Goal: Task Accomplishment & Management: Use online tool/utility

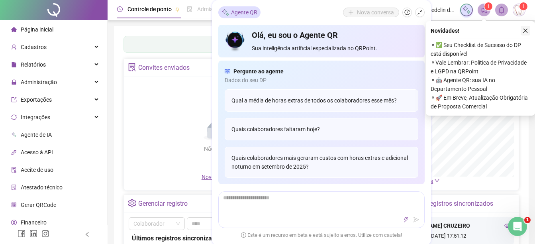
click at [529, 32] on button "button" at bounding box center [525, 31] width 10 height 10
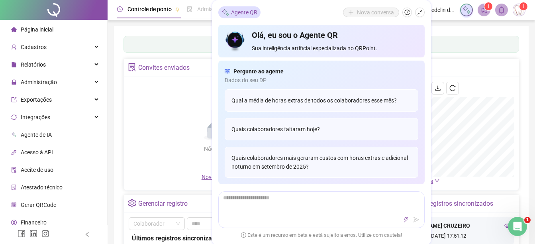
click at [185, 37] on div "Painel de controle Contabilidade" at bounding box center [320, 44] width 395 height 17
click at [190, 27] on div "Painel de controle Contabilidade Convites enviados Não há dados Não há dados No…" at bounding box center [321, 187] width 415 height 323
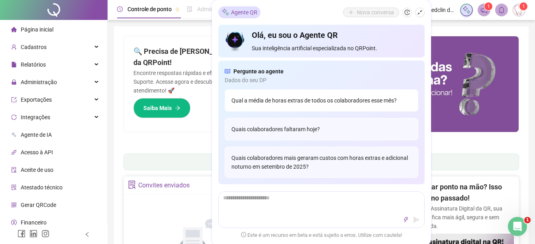
click at [334, 102] on div "Qual a média de horas extras de todos os colaboradores esse mês?" at bounding box center [322, 100] width 194 height 22
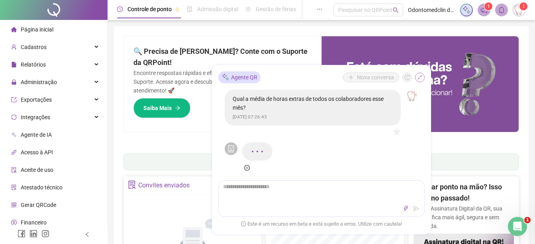
click at [423, 76] on button "button" at bounding box center [420, 77] width 10 height 10
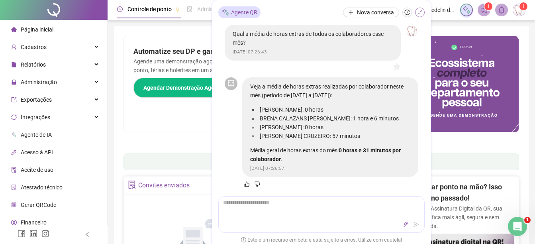
click at [421, 12] on icon "shrink" at bounding box center [420, 13] width 6 height 6
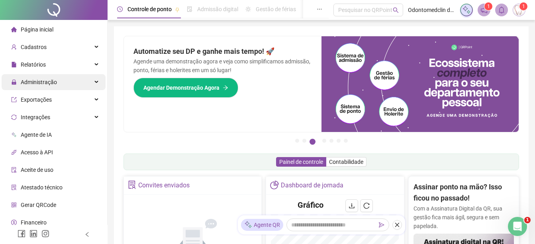
click at [61, 82] on div "Administração" at bounding box center [54, 82] width 104 height 16
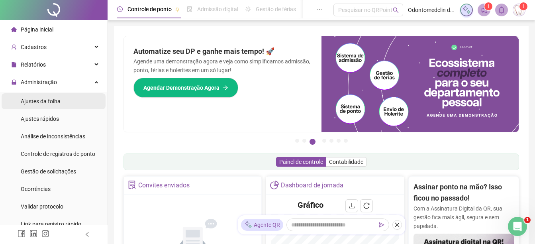
click at [68, 101] on li "Ajustes da folha" at bounding box center [54, 101] width 104 height 16
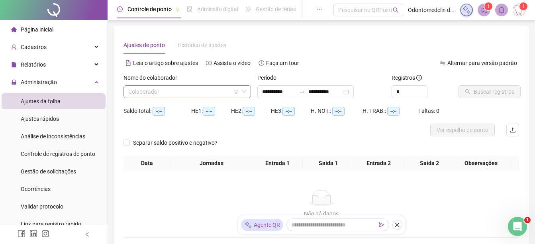
click at [183, 92] on input "search" at bounding box center [183, 92] width 111 height 12
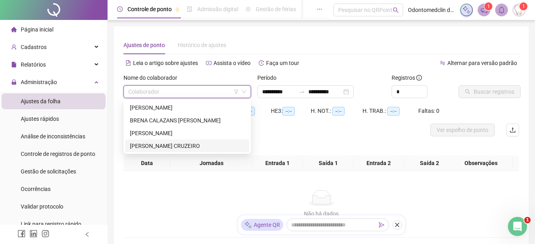
click at [173, 143] on div "[PERSON_NAME] CRUZEIRO" at bounding box center [187, 145] width 115 height 9
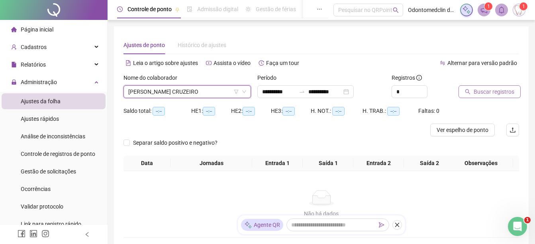
click at [466, 96] on button "Buscar registros" at bounding box center [489, 91] width 62 height 13
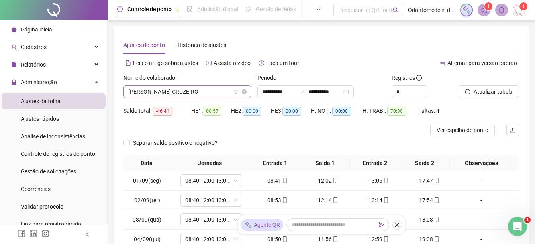
click at [201, 91] on span "[PERSON_NAME] CRUZEIRO" at bounding box center [187, 92] width 118 height 12
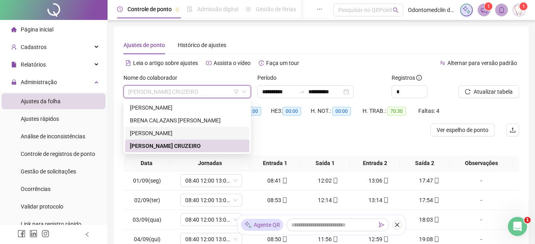
click at [187, 129] on div "[PERSON_NAME]" at bounding box center [187, 133] width 115 height 9
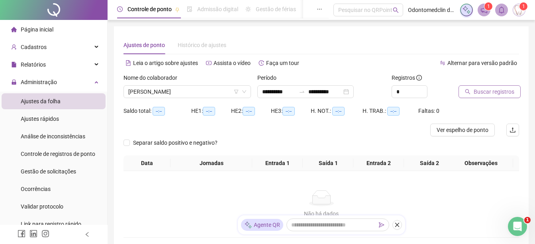
click at [477, 88] on span "Buscar registros" at bounding box center [493, 91] width 41 height 9
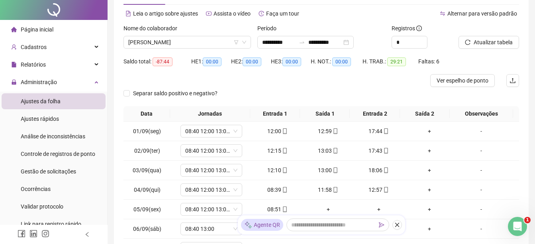
scroll to position [149, 0]
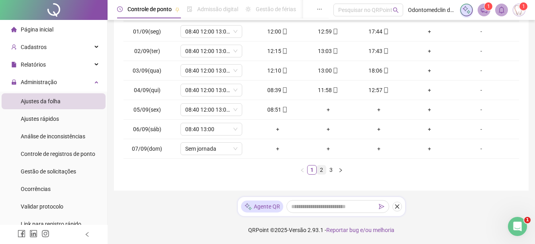
click at [323, 173] on link "2" at bounding box center [321, 169] width 9 height 9
click at [400, 205] on button "button" at bounding box center [397, 206] width 10 height 10
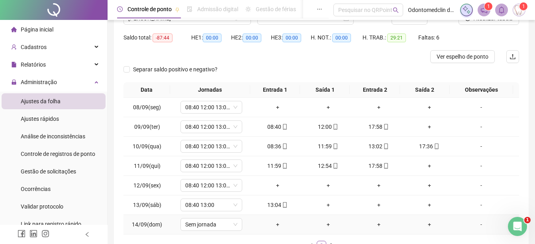
scroll to position [130, 0]
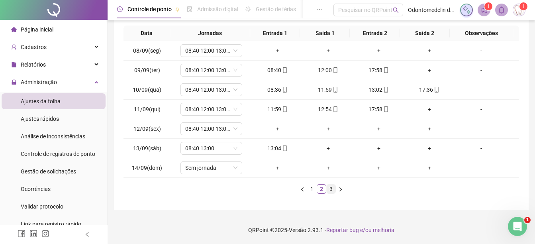
click at [330, 189] on link "3" at bounding box center [331, 188] width 9 height 9
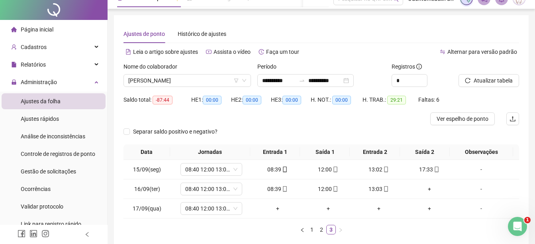
scroll to position [0, 0]
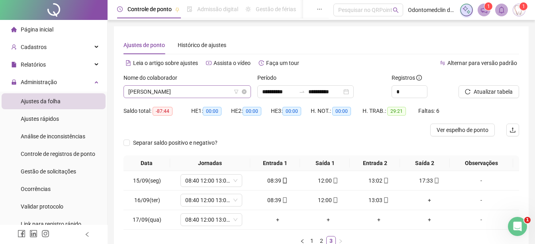
click at [210, 88] on span "[PERSON_NAME]" at bounding box center [187, 92] width 118 height 12
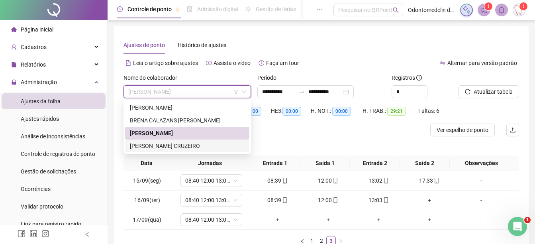
click at [185, 144] on div "[PERSON_NAME] CRUZEIRO" at bounding box center [187, 145] width 115 height 9
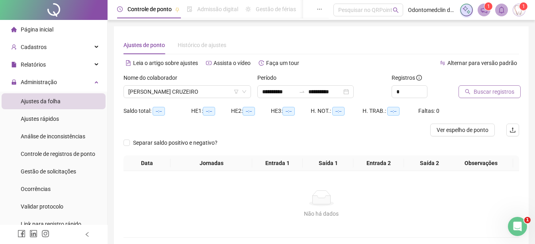
click at [475, 90] on span "Buscar registros" at bounding box center [493, 91] width 41 height 9
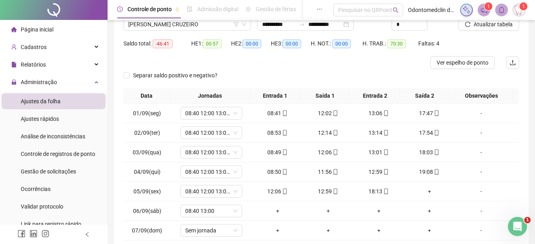
scroll to position [130, 0]
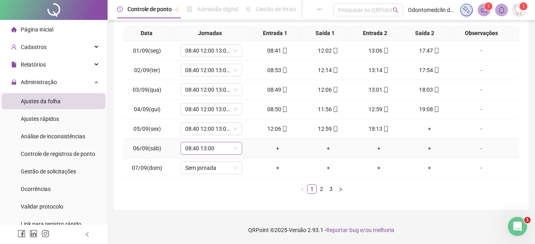
click at [220, 152] on span "08:40 13:00" at bounding box center [211, 148] width 52 height 12
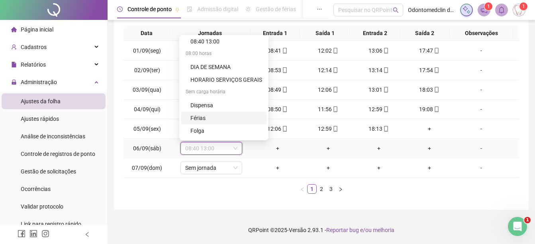
scroll to position [80, 0]
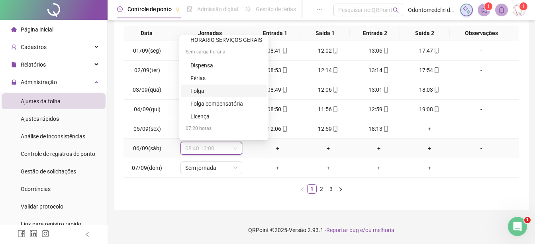
click at [216, 93] on div "Folga" at bounding box center [226, 90] width 72 height 9
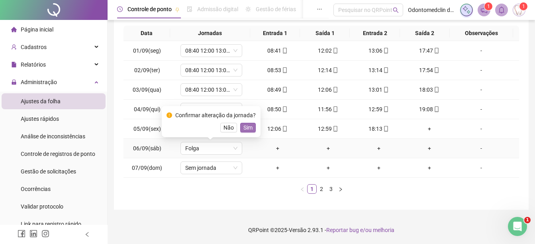
click at [248, 131] on span "Sim" at bounding box center [247, 127] width 9 height 9
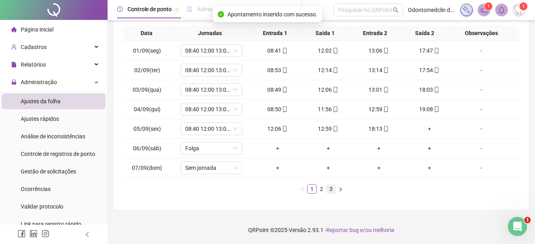
click at [331, 190] on link "3" at bounding box center [331, 188] width 9 height 9
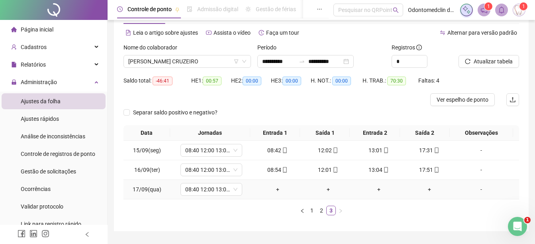
scroll to position [52, 0]
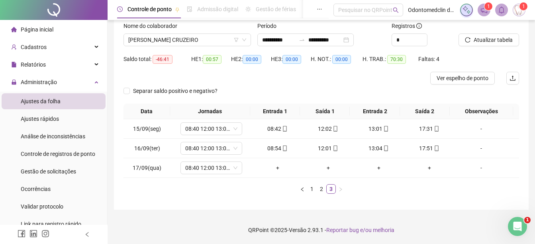
click at [286, 190] on ul "1 2 3" at bounding box center [320, 189] width 395 height 10
click at [356, 186] on ul "1 2 3" at bounding box center [320, 189] width 395 height 10
drag, startPoint x: 273, startPoint y: 183, endPoint x: 354, endPoint y: 202, distance: 83.0
click at [354, 202] on div "**********" at bounding box center [321, 92] width 415 height 235
drag, startPoint x: 382, startPoint y: 194, endPoint x: 377, endPoint y: 195, distance: 5.3
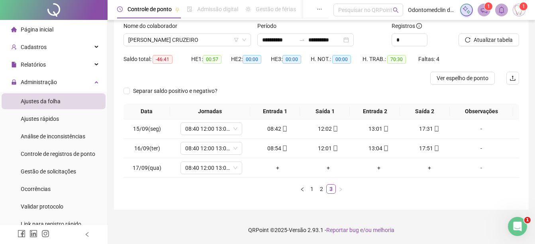
click at [377, 195] on div "Data Jornadas Entrada 1 Saída 1 Entrada 2 Saída 2 Observações 15/09(seg) 08:40 …" at bounding box center [320, 152] width 395 height 96
click at [310, 191] on link "1" at bounding box center [311, 188] width 9 height 9
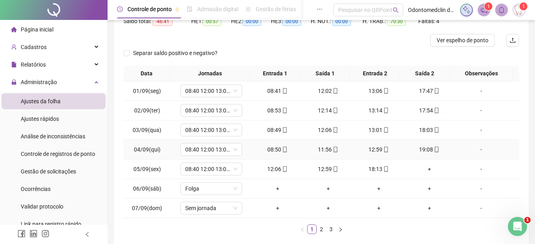
scroll to position [92, 0]
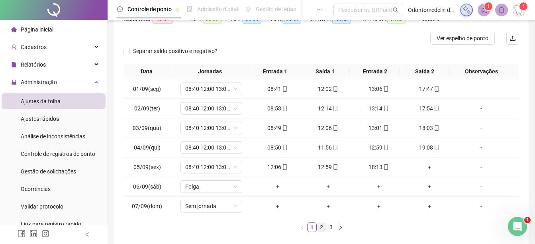
click at [321, 230] on link "2" at bounding box center [321, 227] width 9 height 9
click at [314, 39] on div at bounding box center [271, 38] width 297 height 13
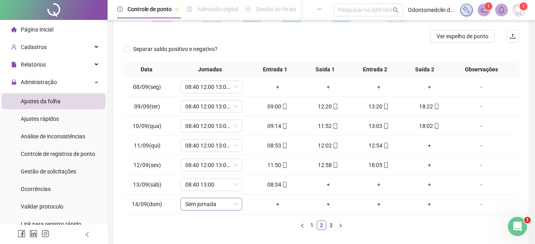
scroll to position [130, 0]
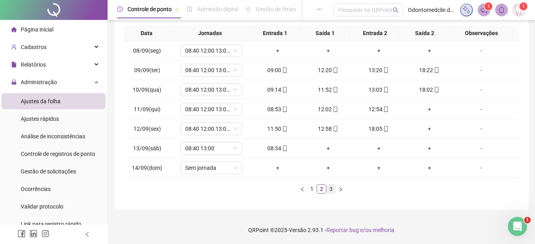
click at [329, 188] on link "3" at bounding box center [331, 188] width 9 height 9
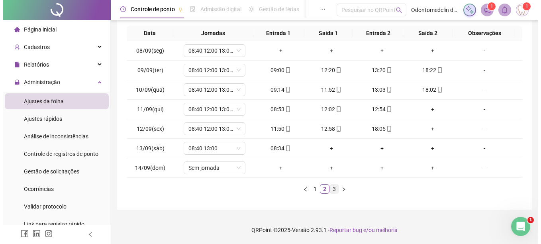
scroll to position [52, 0]
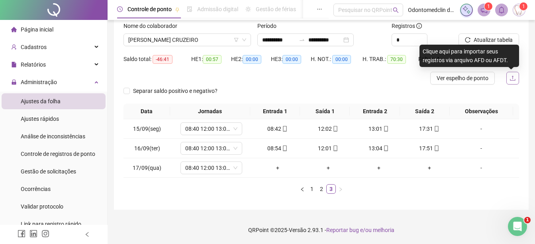
click at [510, 75] on icon "upload" at bounding box center [512, 78] width 6 height 6
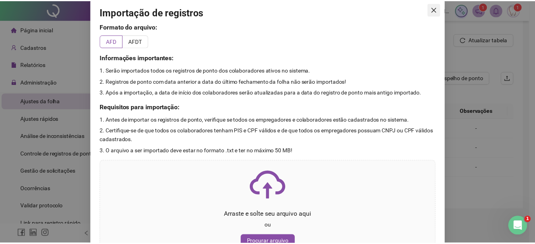
scroll to position [0, 0]
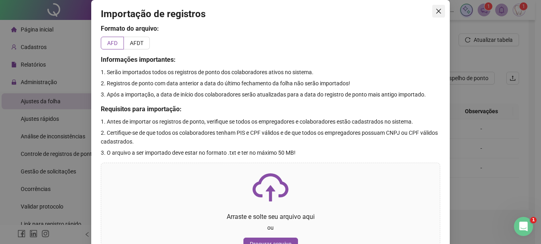
click at [432, 10] on span "Close" at bounding box center [438, 11] width 13 height 6
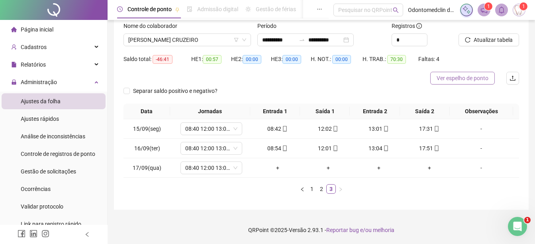
click at [471, 76] on span "Ver espelho de ponto" at bounding box center [462, 78] width 52 height 9
click at [504, 15] on span at bounding box center [501, 10] width 13 height 13
click at [504, 6] on span at bounding box center [501, 10] width 13 height 13
click at [384, 77] on div at bounding box center [271, 78] width 297 height 13
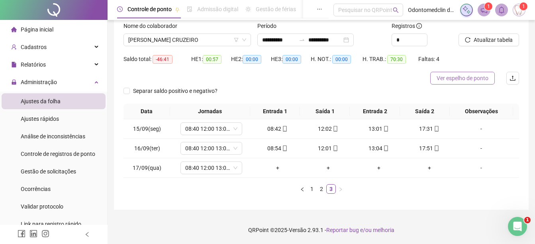
click at [468, 78] on span "Ver espelho de ponto" at bounding box center [462, 78] width 52 height 9
click at [150, 43] on span "[PERSON_NAME] CRUZEIRO" at bounding box center [187, 40] width 118 height 12
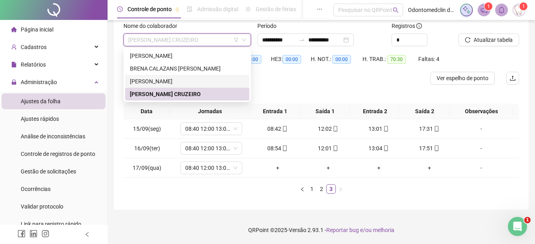
click at [158, 80] on div "[PERSON_NAME]" at bounding box center [187, 81] width 115 height 9
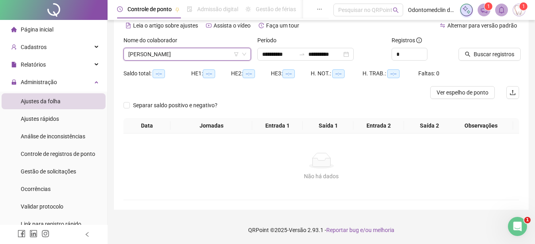
scroll to position [37, 0]
click at [481, 55] on span "Buscar registros" at bounding box center [493, 54] width 41 height 9
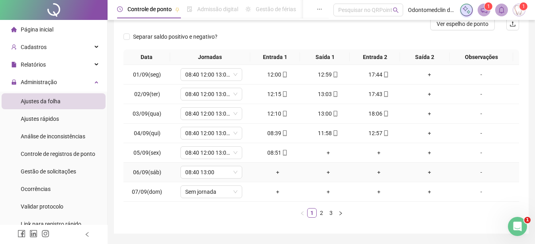
scroll to position [130, 0]
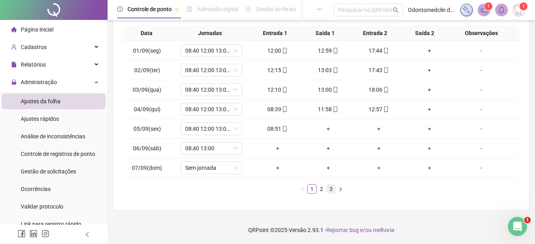
click at [334, 187] on link "3" at bounding box center [331, 188] width 9 height 9
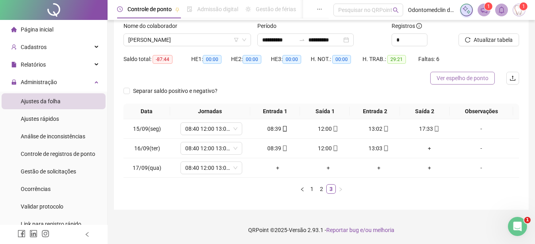
click at [476, 76] on span "Ver espelho de ponto" at bounding box center [462, 78] width 52 height 9
click at [465, 79] on span "Ver espelho de ponto" at bounding box center [462, 78] width 52 height 9
